Goal: Find contact information: Obtain details needed to contact an individual or organization

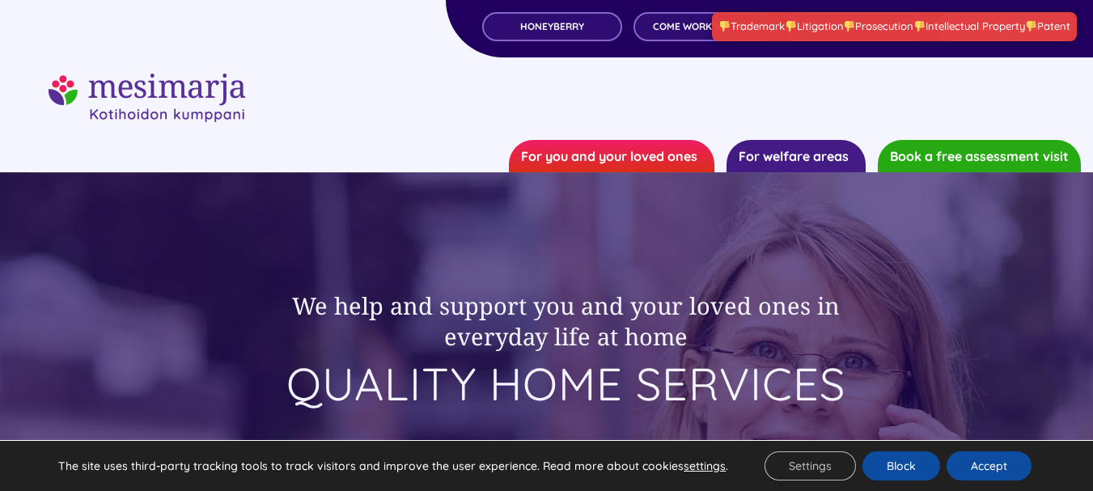
click at [397, 94] on div at bounding box center [547, 98] width 996 height 49
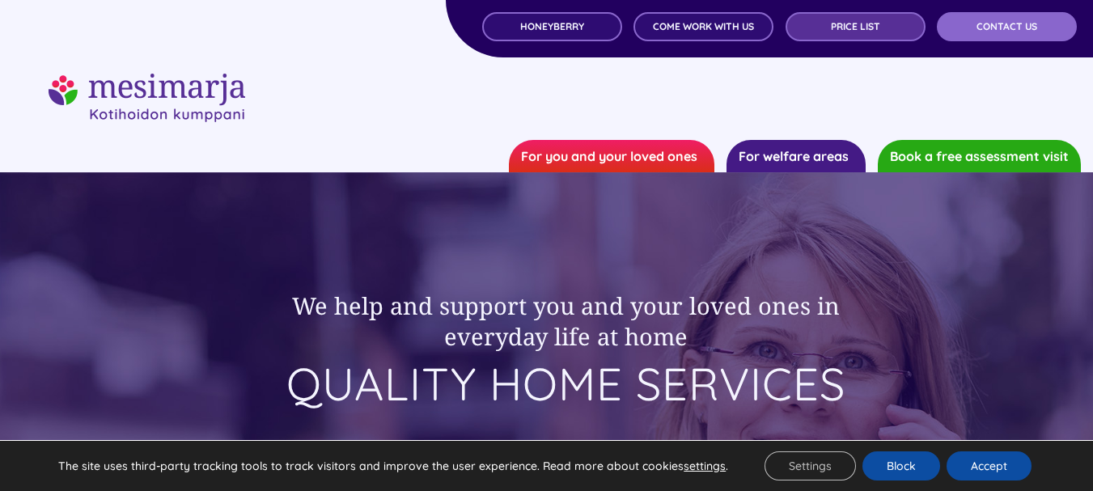
click at [812, 36] on link "Price list" at bounding box center [856, 26] width 140 height 29
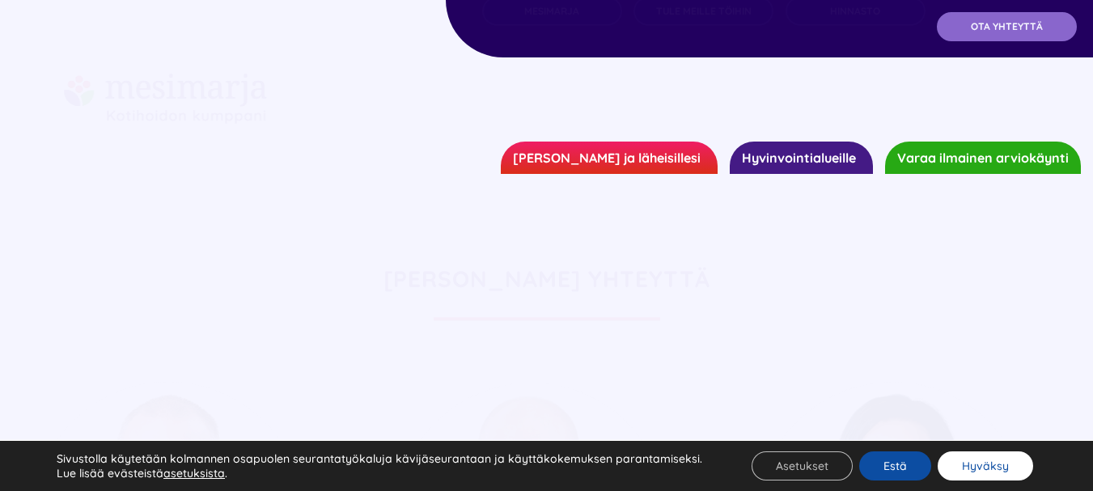
click at [994, 471] on button "Hyväksy" at bounding box center [985, 465] width 95 height 29
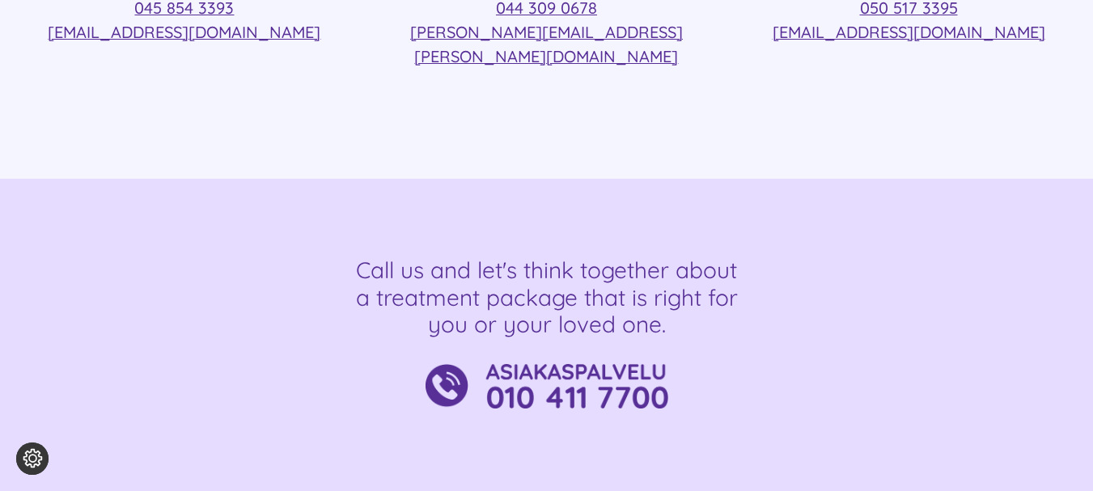
scroll to position [588, 0]
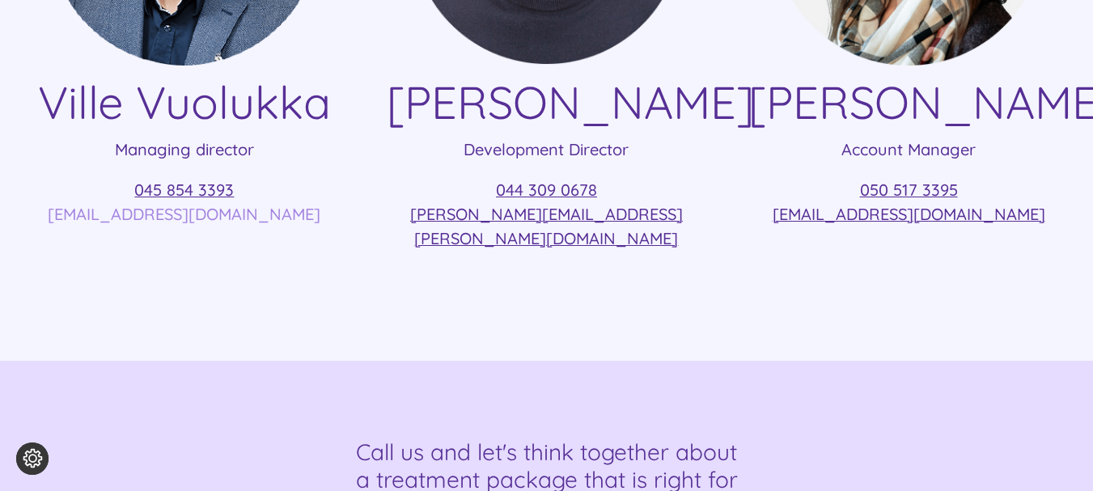
drag, startPoint x: 324, startPoint y: 207, endPoint x: 76, endPoint y: 212, distance: 248.4
click at [76, 212] on p "045 854 3393 ville.vuolukka@mesimarjasi.fi" at bounding box center [184, 202] width 320 height 49
copy font "ville.vuolukka@mesimarjasi.fi"
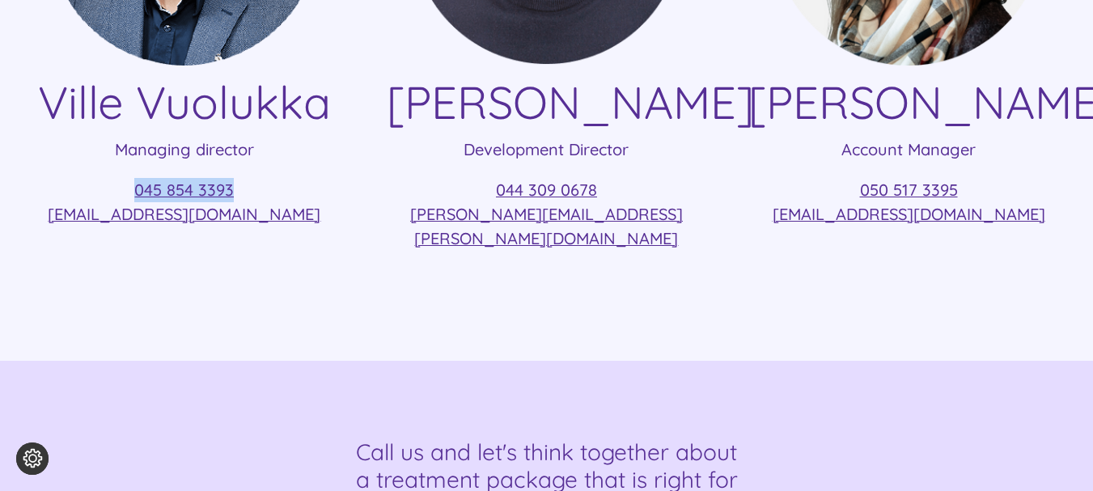
drag, startPoint x: 256, startPoint y: 188, endPoint x: 130, endPoint y: 195, distance: 126.4
click at [130, 195] on p "045 854 3393 ville.vuolukka@mesimarjasi.fi" at bounding box center [184, 202] width 320 height 49
copy font "045 854 3393"
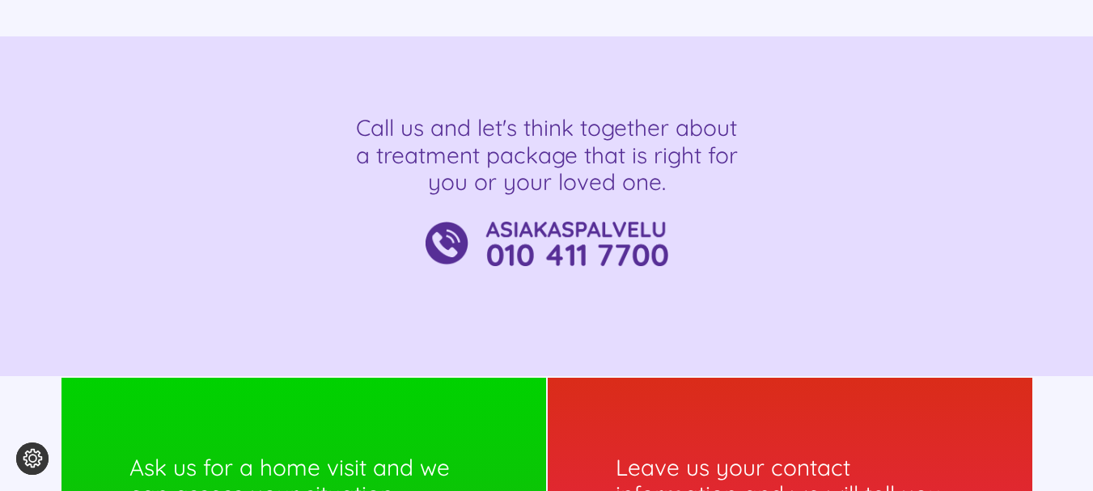
scroll to position [912, 0]
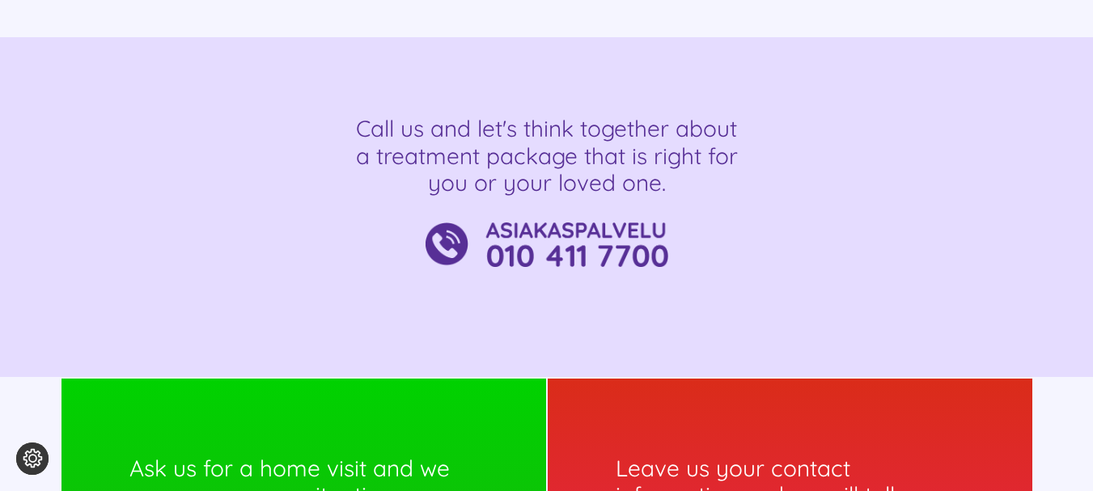
drag, startPoint x: 698, startPoint y: 223, endPoint x: 512, endPoint y: 227, distance: 186.1
click at [512, 227] on div at bounding box center [546, 245] width 971 height 45
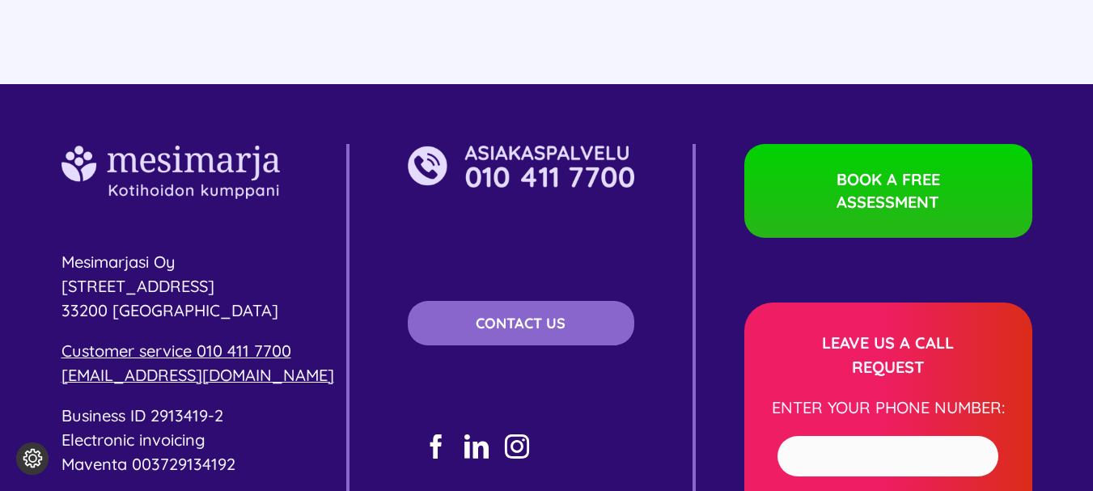
scroll to position [3147, 0]
